Goal: Task Accomplishment & Management: Use online tool/utility

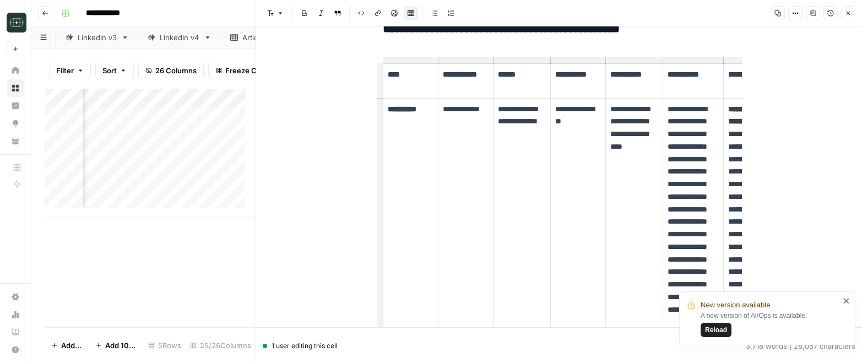
click at [47, 14] on icon "button" at bounding box center [45, 13] width 7 height 7
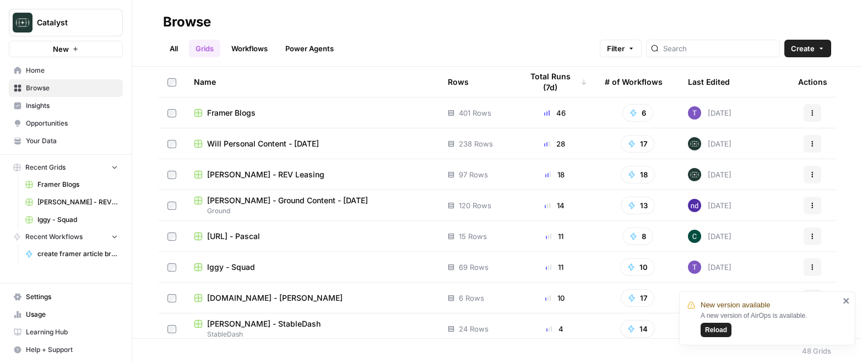
click at [133, 21] on icon "button" at bounding box center [133, 22] width 3 height 4
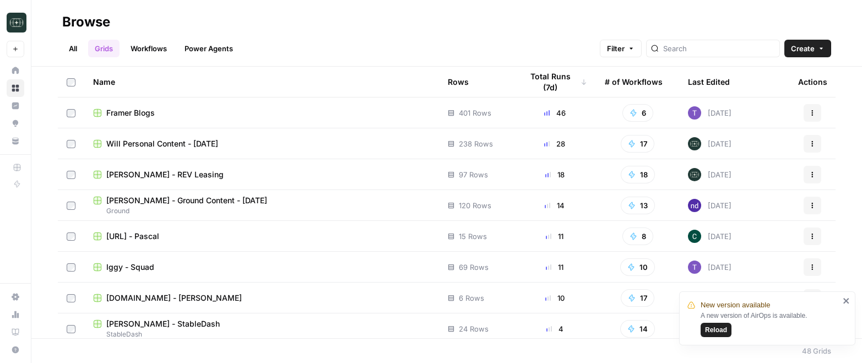
click at [187, 174] on span "[PERSON_NAME] - REV Leasing" at bounding box center [164, 174] width 117 height 11
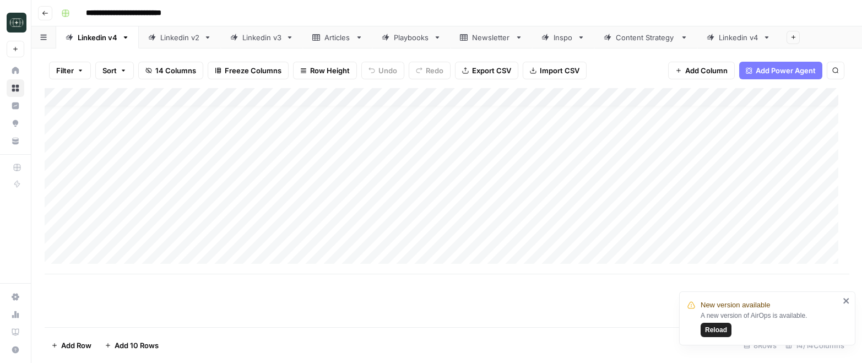
scroll to position [10, 0]
click at [644, 40] on div "Content Strategy" at bounding box center [646, 37] width 60 height 11
click at [845, 301] on icon "close" at bounding box center [846, 301] width 6 height 6
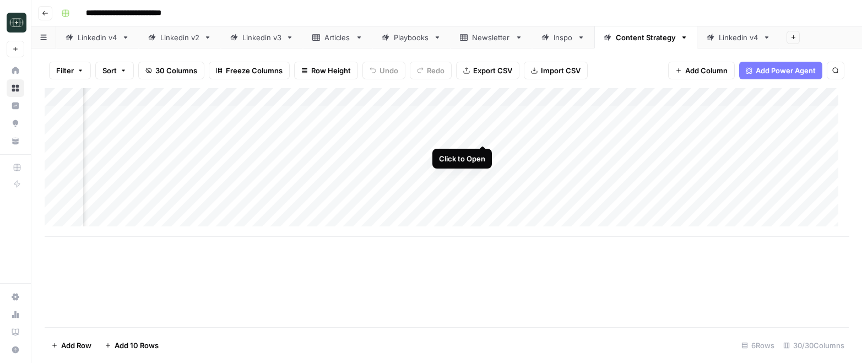
click at [482, 133] on div "Add Column" at bounding box center [447, 162] width 804 height 149
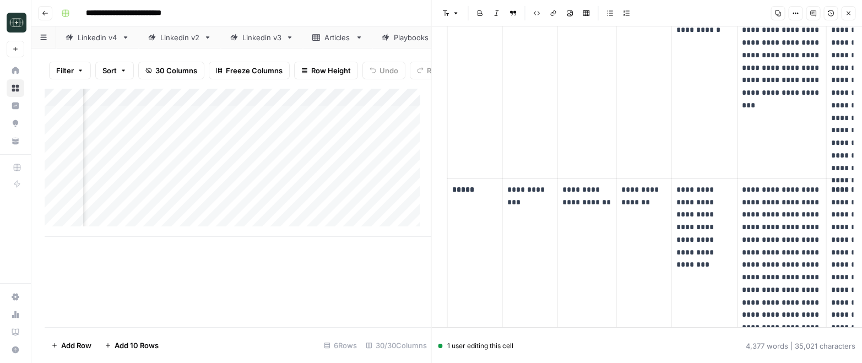
scroll to position [894, 0]
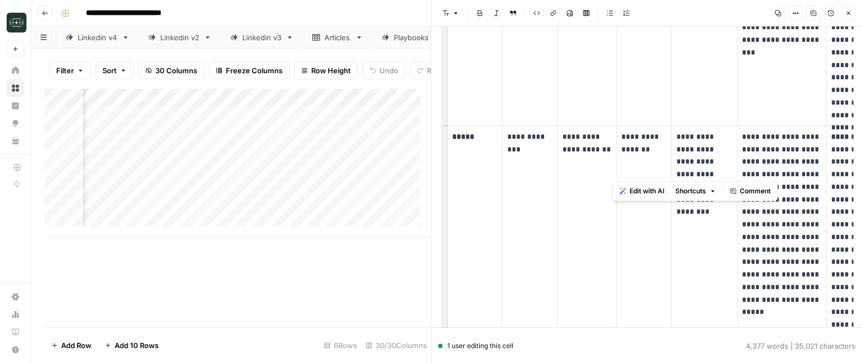
drag, startPoint x: 764, startPoint y: 148, endPoint x: 787, endPoint y: 245, distance: 99.5
click at [787, 245] on p "**********" at bounding box center [781, 225] width 79 height 188
click at [784, 259] on p "**********" at bounding box center [781, 225] width 79 height 188
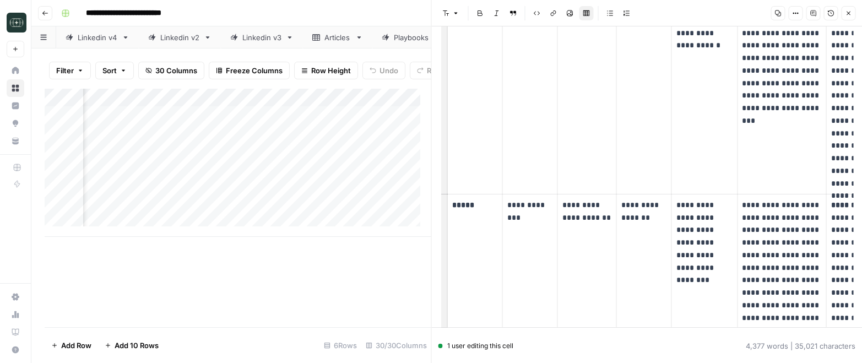
click at [778, 14] on icon "button" at bounding box center [778, 13] width 6 height 6
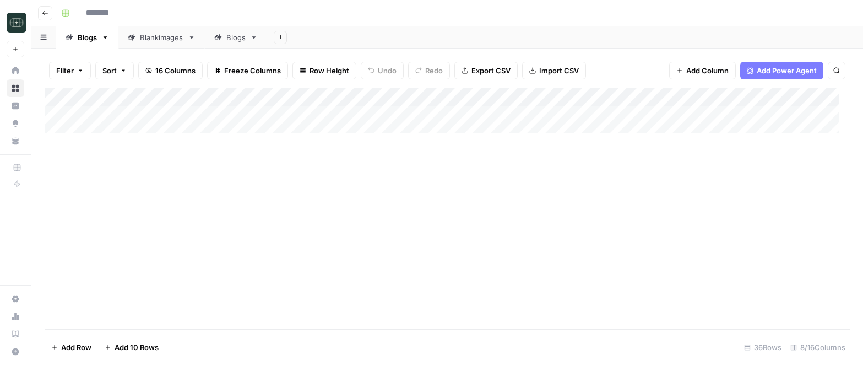
type input "**********"
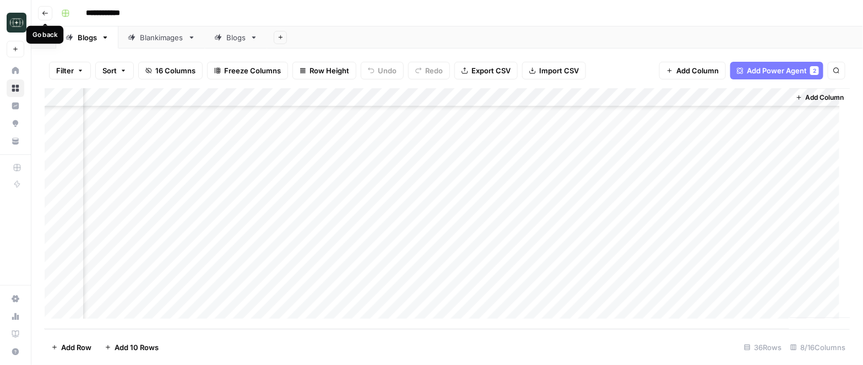
click at [45, 15] on icon "button" at bounding box center [45, 13] width 7 height 7
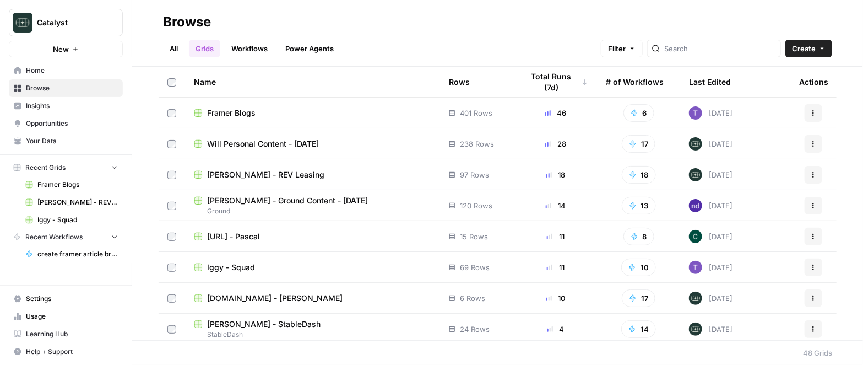
click at [292, 173] on span "[PERSON_NAME] - REV Leasing" at bounding box center [265, 174] width 117 height 11
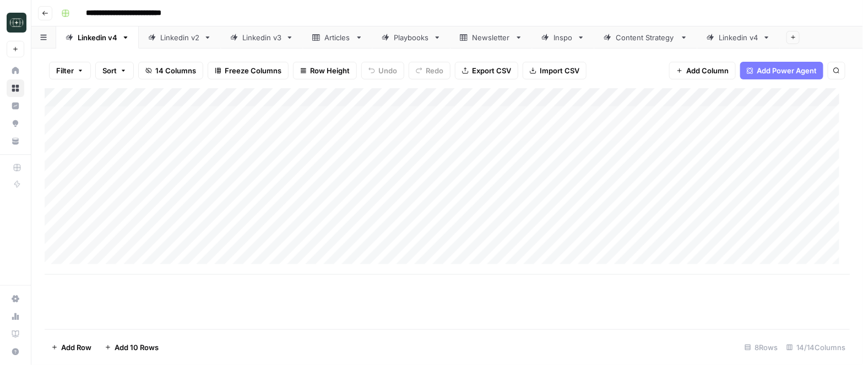
click at [640, 41] on div "Content Strategy" at bounding box center [646, 37] width 60 height 11
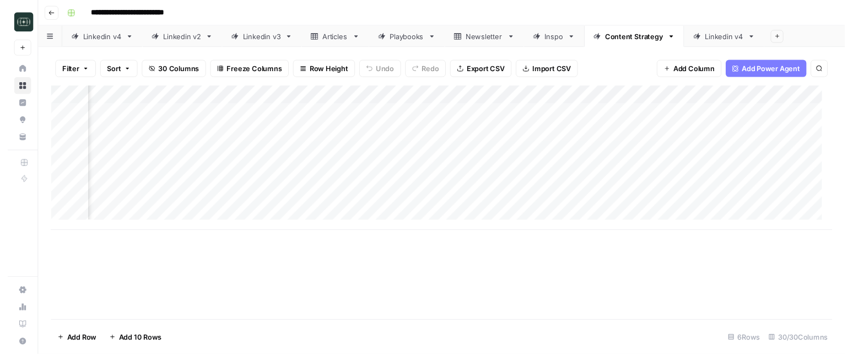
scroll to position [0, 1447]
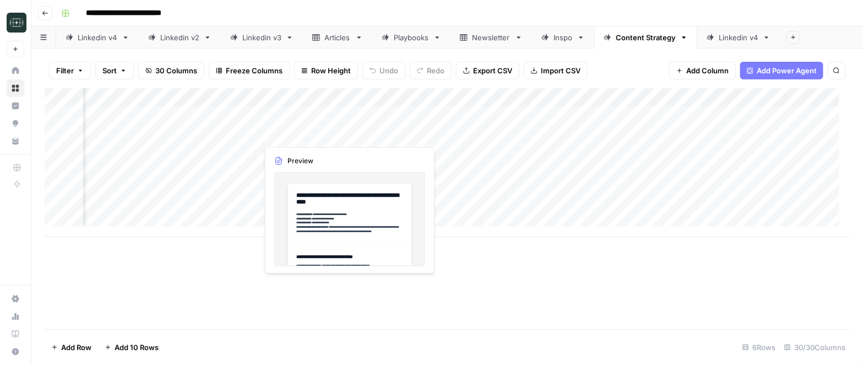
click at [349, 133] on div "Add Column" at bounding box center [448, 162] width 806 height 149
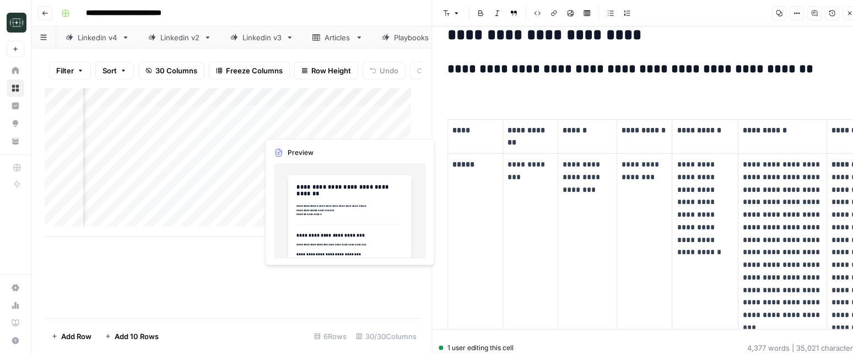
click at [348, 124] on div "Add Column" at bounding box center [233, 162] width 377 height 149
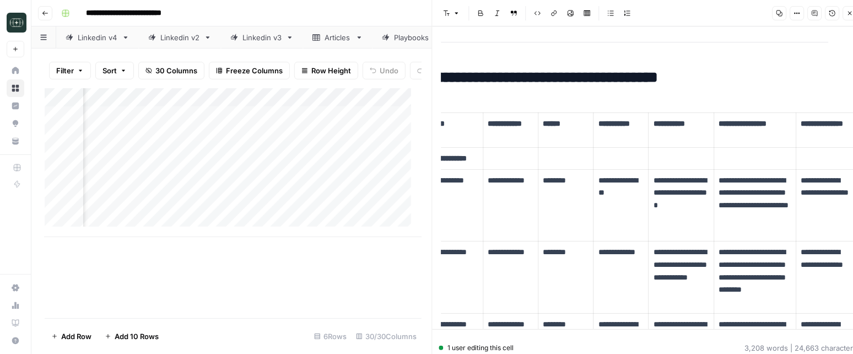
scroll to position [493, 0]
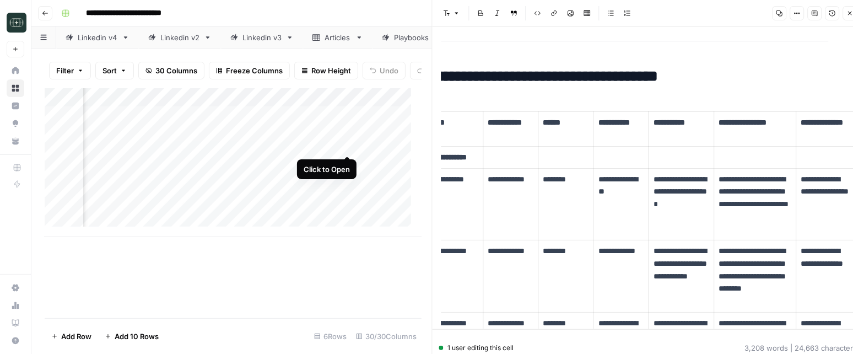
click at [348, 145] on div "Add Column" at bounding box center [233, 162] width 377 height 149
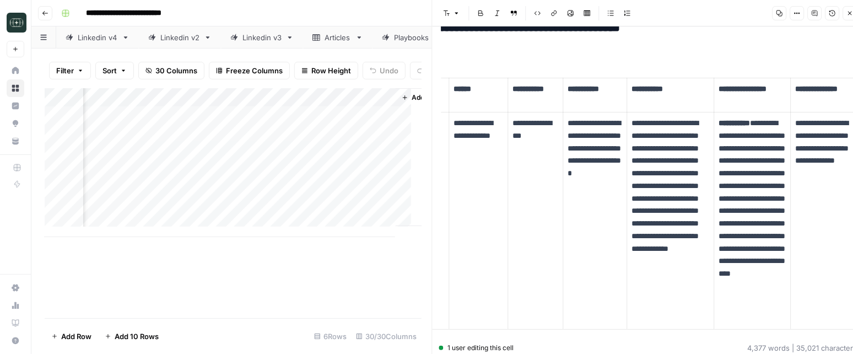
scroll to position [0, 2955]
click at [181, 143] on div "Add Column" at bounding box center [233, 162] width 377 height 149
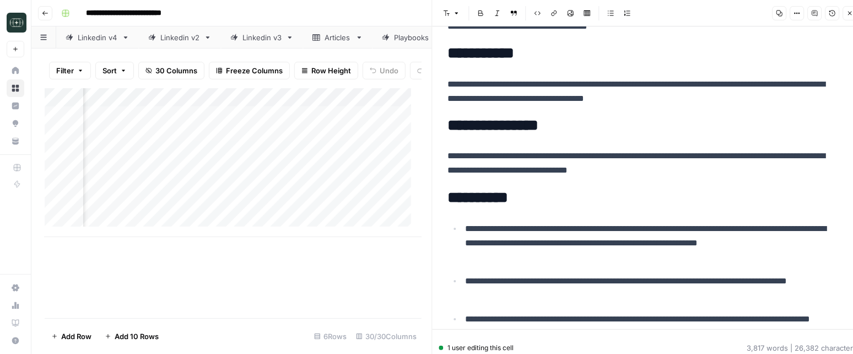
scroll to position [0, 1539]
click at [256, 143] on div "Add Column" at bounding box center [233, 162] width 377 height 149
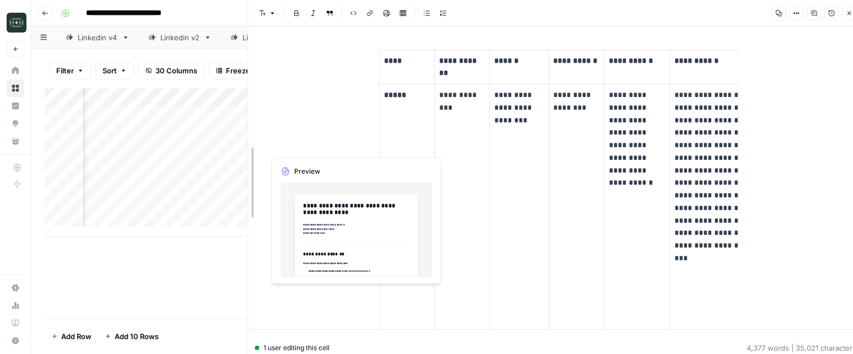
scroll to position [659, 0]
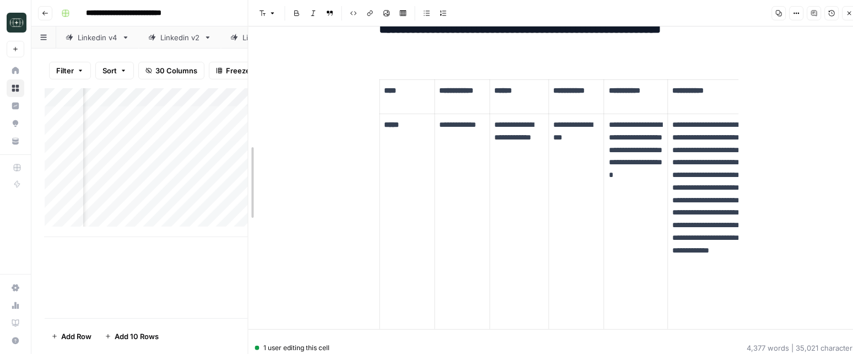
drag, startPoint x: 430, startPoint y: 138, endPoint x: 246, endPoint y: 148, distance: 184.2
click at [246, 148] on div at bounding box center [248, 182] width 11 height 365
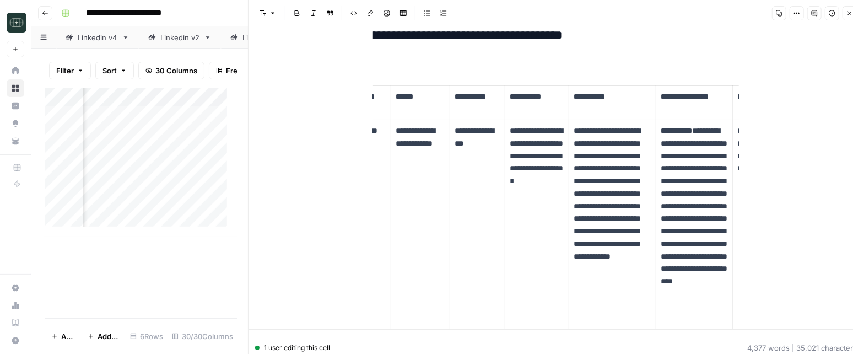
scroll to position [0, 156]
